Goal: Navigation & Orientation: Find specific page/section

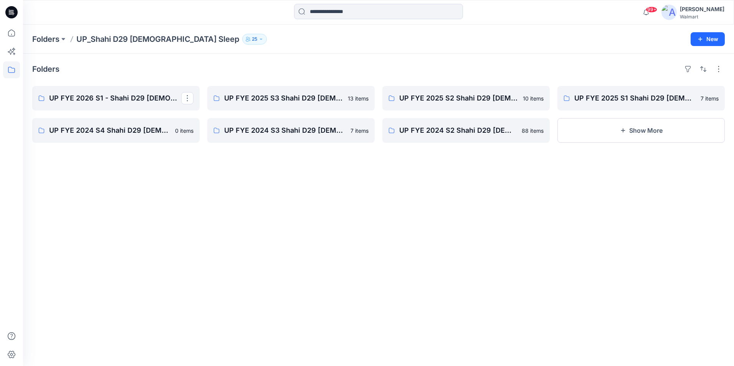
click at [135, 100] on p "UP FYE 2026 S1 - Shahi D29 [DEMOGRAPHIC_DATA] Sleepwear" at bounding box center [115, 98] width 132 height 11
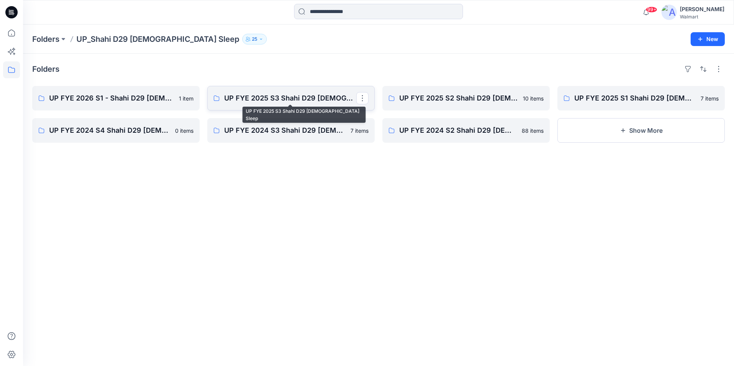
click at [241, 95] on p "UP FYE 2025 S3 Shahi D29 [DEMOGRAPHIC_DATA] Sleep" at bounding box center [290, 98] width 132 height 11
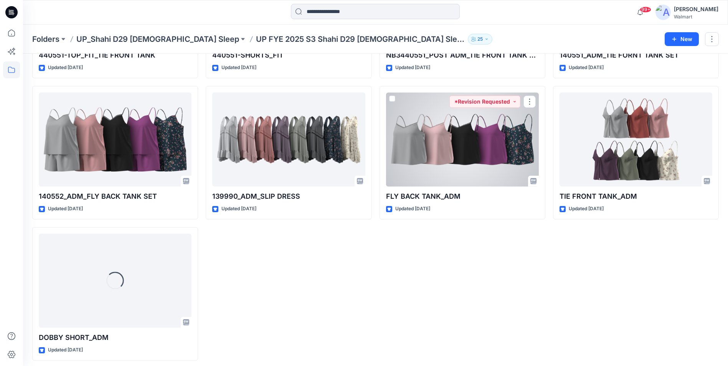
scroll to position [286, 0]
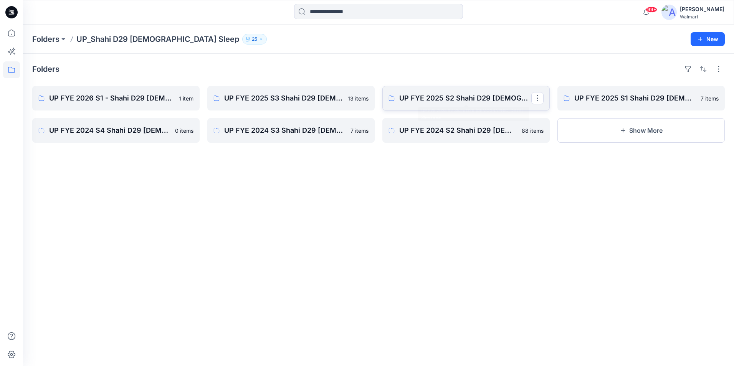
click at [438, 100] on p "UP FYE 2025 S2 Shahi D29 [DEMOGRAPHIC_DATA] Sleepwear" at bounding box center [465, 98] width 132 height 11
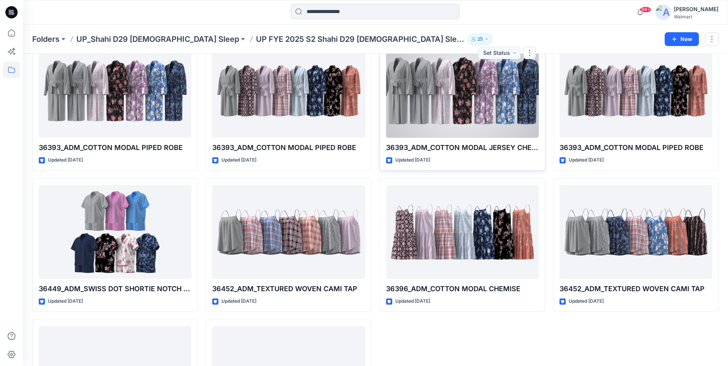
scroll to position [145, 0]
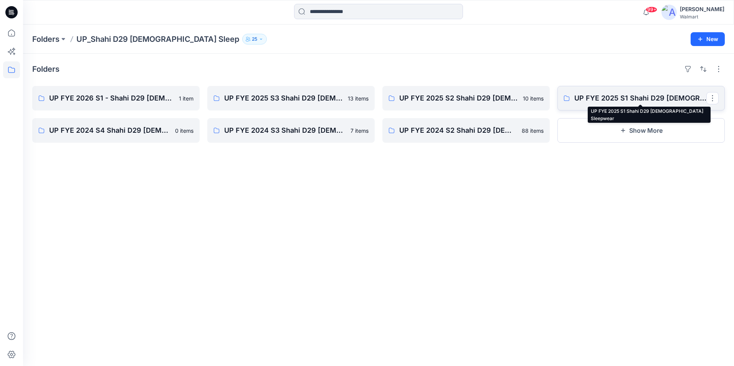
click at [599, 101] on p "UP FYE 2025 S1 Shahi D29 [DEMOGRAPHIC_DATA] Sleepwear" at bounding box center [640, 98] width 132 height 11
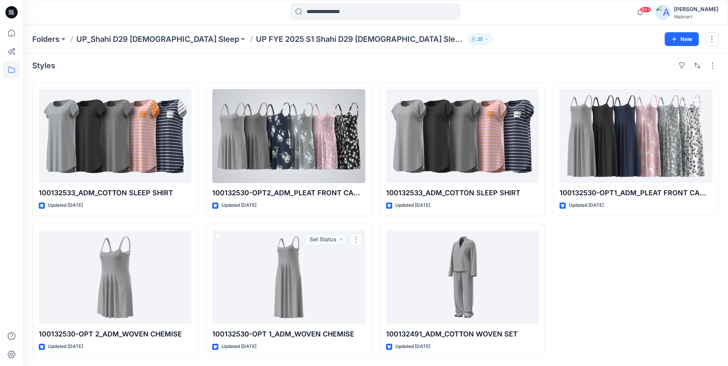
scroll to position [4, 0]
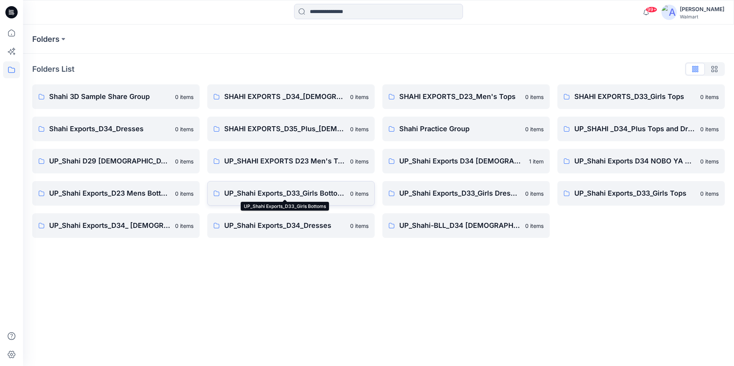
click at [287, 190] on p "UP_Shahi Exports_D33_Girls Bottoms" at bounding box center [284, 193] width 121 height 11
click at [146, 225] on p "UP_Shahi Exports_D34_ [DEMOGRAPHIC_DATA] Bottoms" at bounding box center [109, 225] width 121 height 11
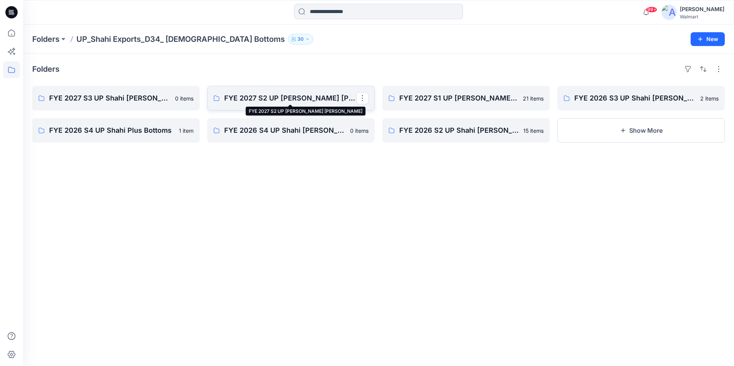
click at [317, 96] on p "FYE 2027 S2 UP [PERSON_NAME] [PERSON_NAME]" at bounding box center [290, 98] width 132 height 11
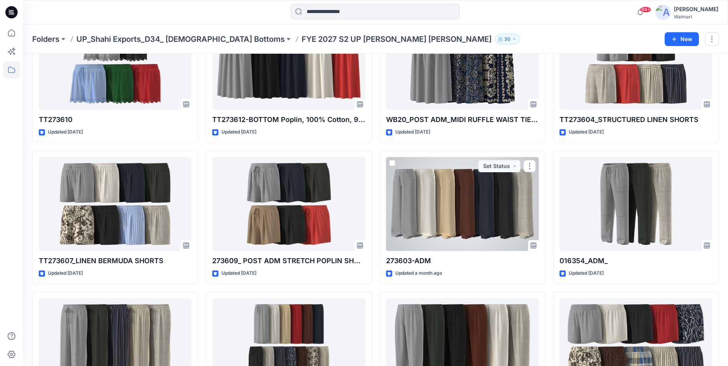
scroll to position [115, 0]
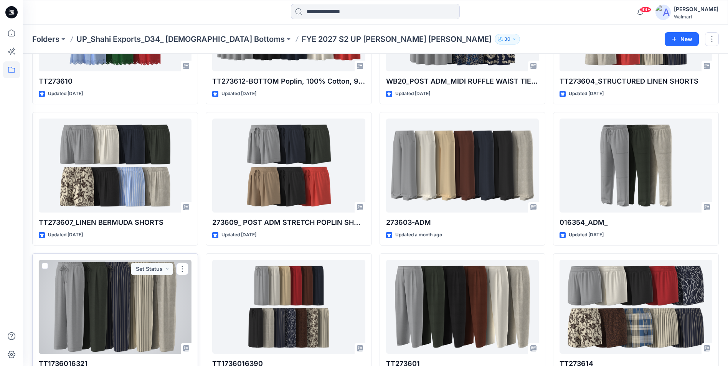
click at [125, 294] on div at bounding box center [115, 307] width 153 height 94
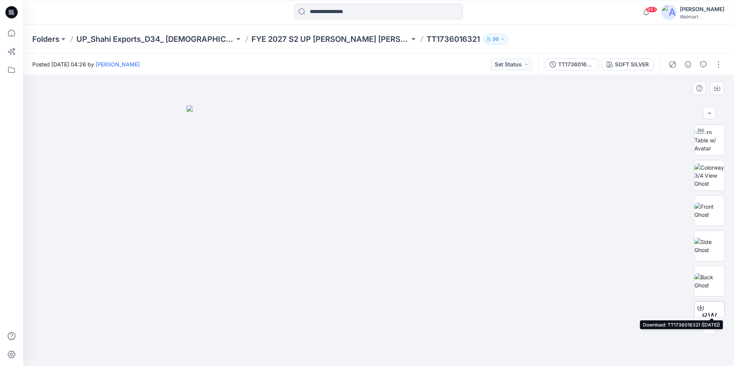
scroll to position [38, 0]
